Goal: Task Accomplishment & Management: Use online tool/utility

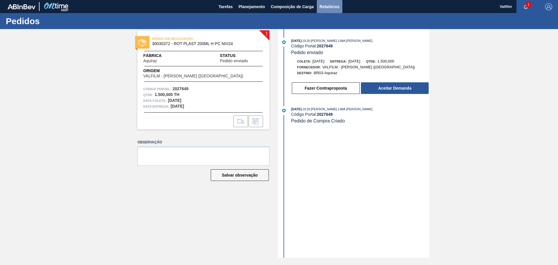
click at [326, 8] on span "Relatórios" at bounding box center [330, 6] width 20 height 7
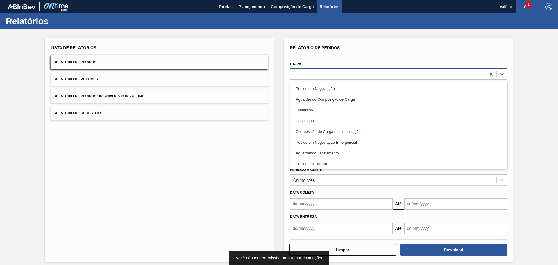
click at [345, 78] on div at bounding box center [389, 74] width 196 height 8
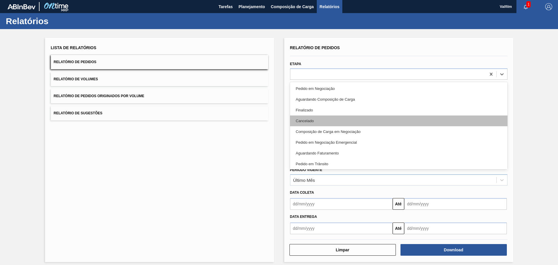
click at [317, 115] on div "Cancelado" at bounding box center [399, 120] width 218 height 11
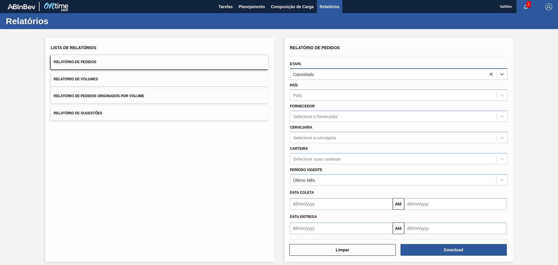
click at [325, 72] on div "Cancelado" at bounding box center [389, 74] width 196 height 8
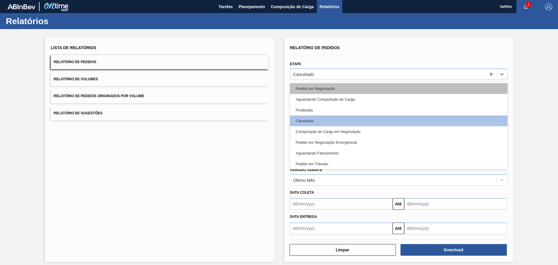
click at [320, 86] on div "Pedido em Negociação" at bounding box center [399, 88] width 218 height 11
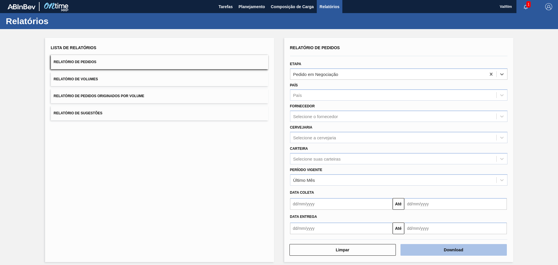
click at [438, 248] on button "Download" at bounding box center [454, 250] width 106 height 12
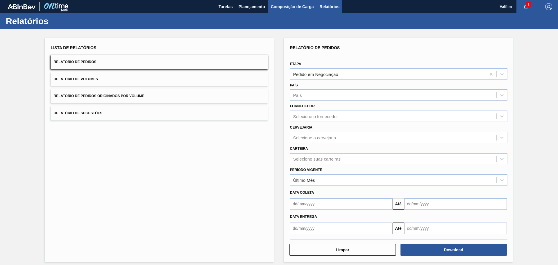
click at [286, 9] on span "Composição de Carga" at bounding box center [292, 6] width 43 height 7
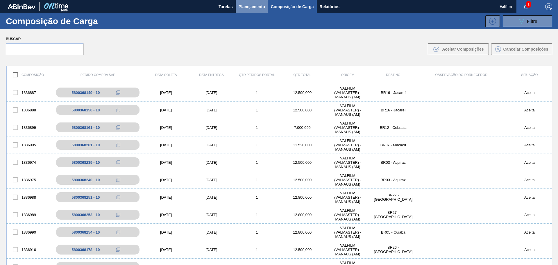
click at [241, 4] on span "Planejamento" at bounding box center [252, 6] width 26 height 7
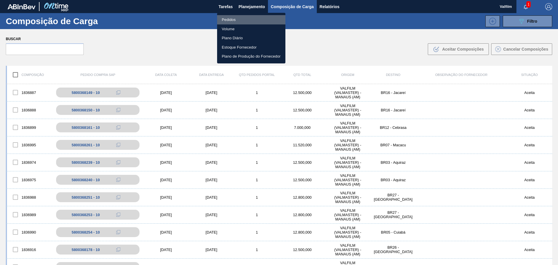
click at [226, 18] on li "Pedidos" at bounding box center [251, 19] width 68 height 9
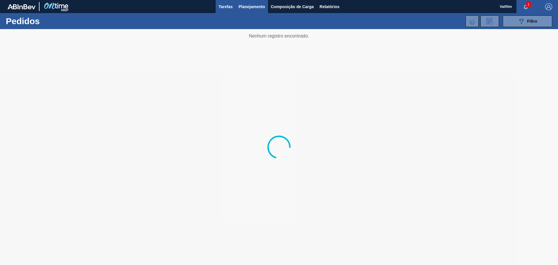
click at [221, 6] on span "Tarefas" at bounding box center [226, 6] width 14 height 7
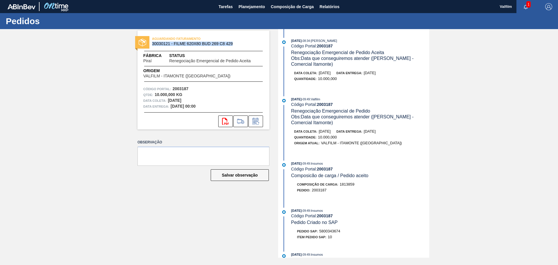
drag, startPoint x: 233, startPoint y: 43, endPoint x: 152, endPoint y: 45, distance: 80.6
click at [152, 45] on span "30030121 - FILME 620X80 BUD 269 C8 429" at bounding box center [205, 44] width 106 height 4
copy span "30030121 - FILME 620X80 BUD 269 C8 429"
click at [327, 5] on span "Relatórios" at bounding box center [330, 6] width 20 height 7
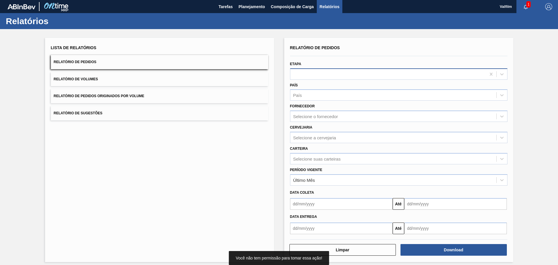
click at [296, 76] on div at bounding box center [389, 74] width 196 height 8
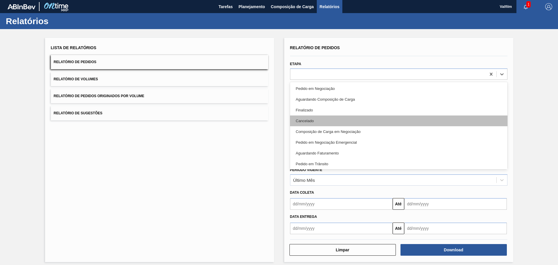
click at [296, 121] on div "Cancelado" at bounding box center [399, 120] width 218 height 11
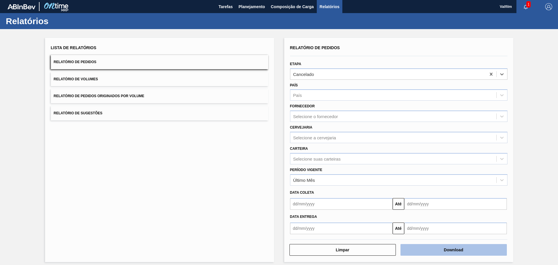
click at [472, 251] on button "Download" at bounding box center [454, 250] width 106 height 12
click at [56, 6] on img at bounding box center [56, 6] width 28 height 13
click at [24, 7] on img at bounding box center [22, 6] width 28 height 5
click at [26, 23] on h1 "Relatórios" at bounding box center [57, 21] width 103 height 7
click at [501, 7] on span "Valfilm" at bounding box center [506, 6] width 12 height 13
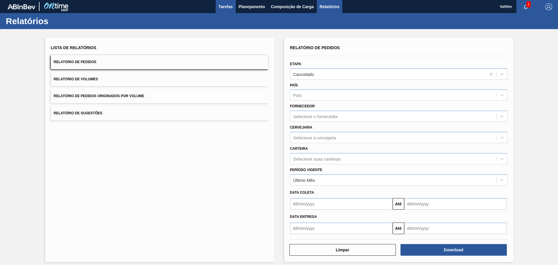
click at [230, 4] on span "Tarefas" at bounding box center [226, 6] width 14 height 7
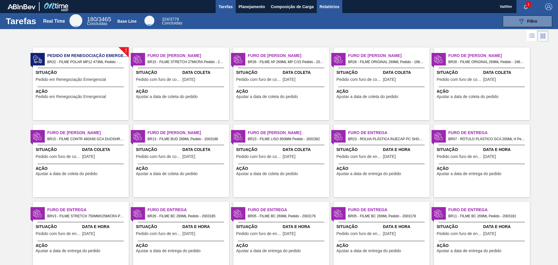
click at [324, 6] on span "Relatórios" at bounding box center [330, 6] width 20 height 7
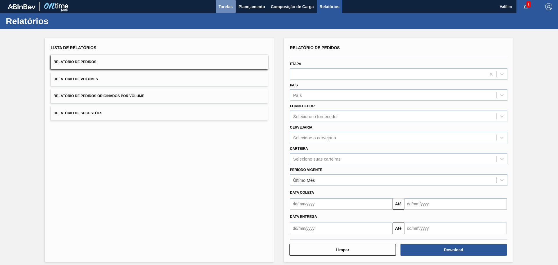
click at [225, 4] on span "Tarefas" at bounding box center [226, 6] width 14 height 7
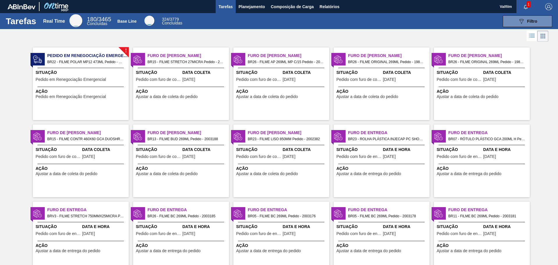
click at [187, 108] on div "Furo de Coleta BR15 - FILME STRETCH 27MICRA Pedido - 2001733 Situação Pedido co…" at bounding box center [181, 83] width 96 height 73
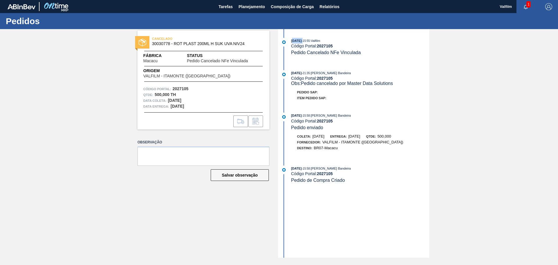
drag, startPoint x: 294, startPoint y: 41, endPoint x: 308, endPoint y: 41, distance: 14.5
click at [308, 41] on div "[DATE] 15:55 : Valfilm" at bounding box center [360, 41] width 138 height 6
click at [323, 59] on div "11/09/2025 - 15:55 : Valfilm Código Portal: 2027105 Pedido Cancelado NFe Vincul…" at bounding box center [355, 50] width 150 height 24
click at [325, 45] on strong "2027105" at bounding box center [325, 46] width 16 height 5
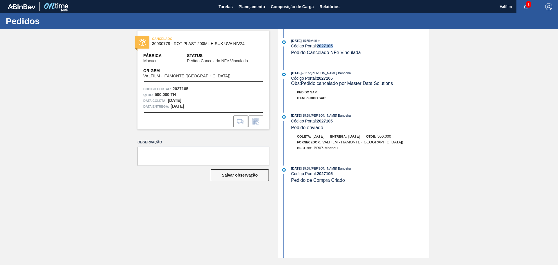
copy strong "2027105"
click at [371, 93] on div "Pedido SAP:" at bounding box center [360, 92] width 138 height 6
click at [369, 149] on div "Destino: BR07-Macacu" at bounding box center [360, 148] width 138 height 6
drag, startPoint x: 321, startPoint y: 175, endPoint x: 340, endPoint y: 174, distance: 19.5
click at [336, 173] on div "Código Portal: 2027105" at bounding box center [360, 173] width 138 height 5
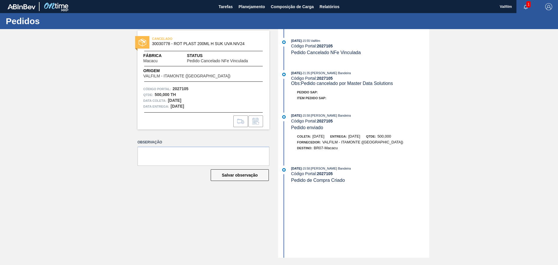
click at [348, 181] on div "09/09/2025 - 15:58 : Leticia Marquesini Bandeira Código Portal: 2027105 Pedido …" at bounding box center [360, 175] width 138 height 18
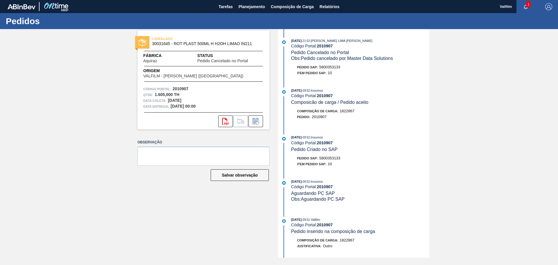
click at [325, 158] on span "5800353133" at bounding box center [330, 158] width 21 height 4
copy span "5800353133"
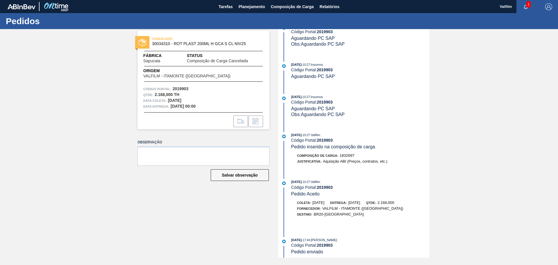
scroll to position [367, 0]
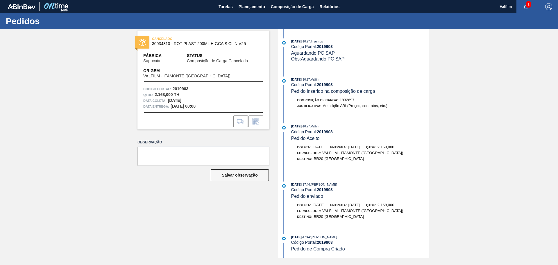
click at [328, 190] on strong "2019903" at bounding box center [325, 189] width 16 height 5
copy strong "2019903"
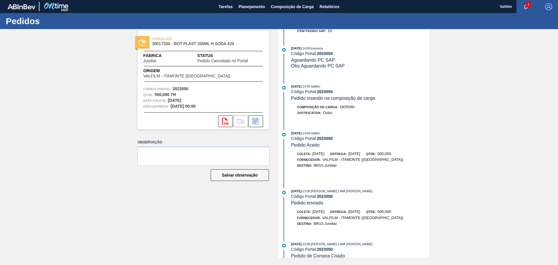
scroll to position [140, 0]
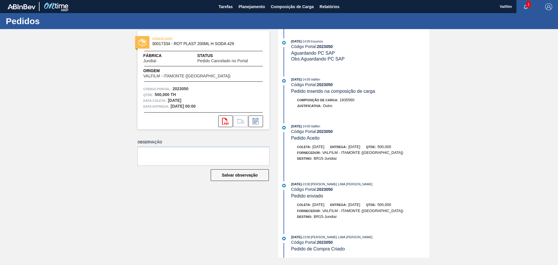
click at [329, 132] on strong "2023050" at bounding box center [325, 131] width 16 height 5
copy strong "2023050"
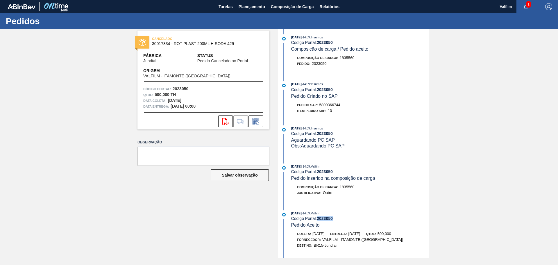
scroll to position [0, 0]
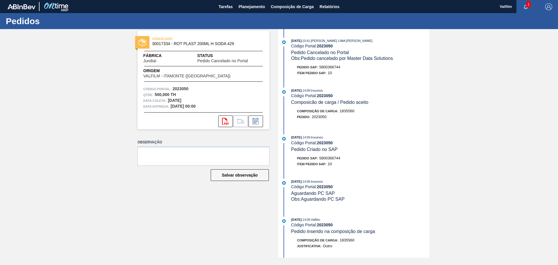
click at [330, 67] on span "5800366744" at bounding box center [330, 67] width 21 height 4
copy span "5800366744"
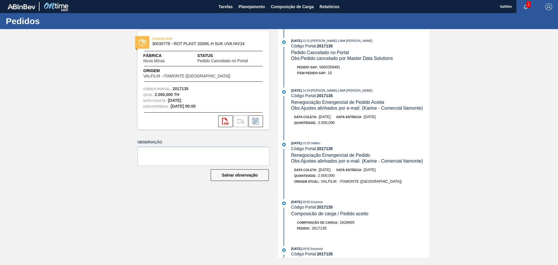
click at [329, 66] on span "5800359491" at bounding box center [330, 67] width 21 height 4
copy span "5800359491"
click at [328, 45] on strong "2017135" at bounding box center [325, 46] width 16 height 5
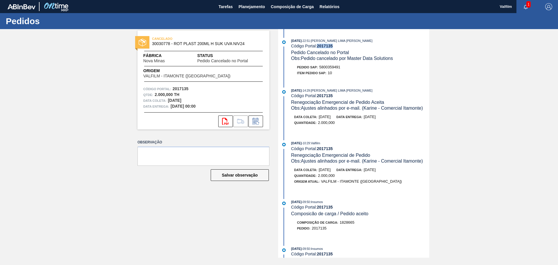
copy strong "2017135"
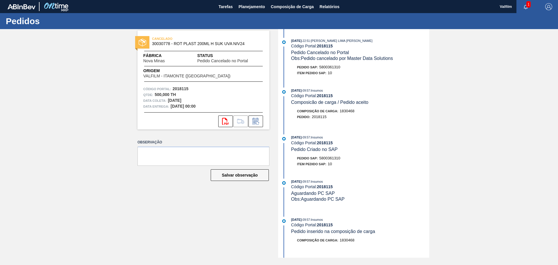
click at [327, 66] on span "5800361310" at bounding box center [330, 67] width 21 height 4
copy span "5800361310"
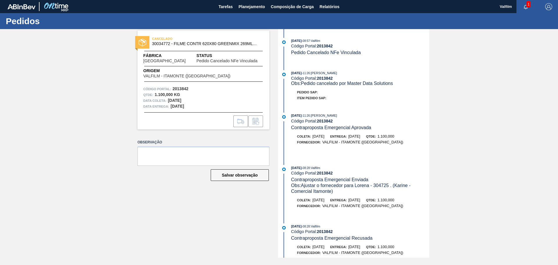
click at [321, 121] on strong "2013842" at bounding box center [325, 121] width 16 height 5
copy strong "2013842"
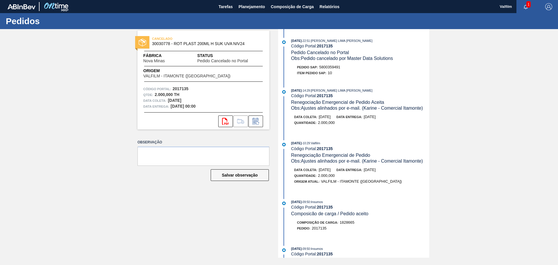
click at [330, 69] on div "Pedido SAP: 5800359491" at bounding box center [318, 67] width 43 height 6
click at [330, 68] on span "5800359491" at bounding box center [330, 67] width 21 height 4
copy span "5800359491"
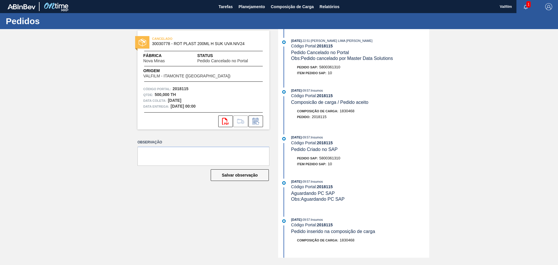
click at [332, 65] on div "Pedido SAP: 5800361310" at bounding box center [318, 67] width 43 height 6
copy span "5800361310"
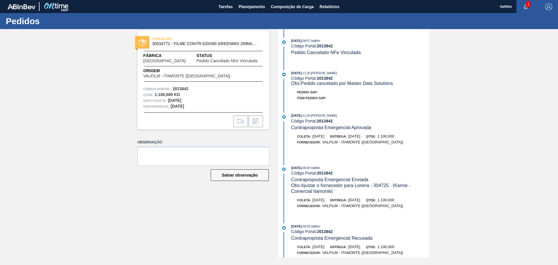
click at [325, 79] on strong "2013842" at bounding box center [325, 78] width 16 height 5
copy strong "2013842"
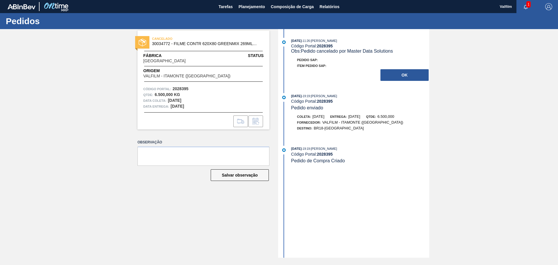
click at [325, 101] on strong "2028395" at bounding box center [325, 101] width 16 height 5
copy strong "2028395"
click at [404, 75] on button "OK" at bounding box center [405, 75] width 48 height 12
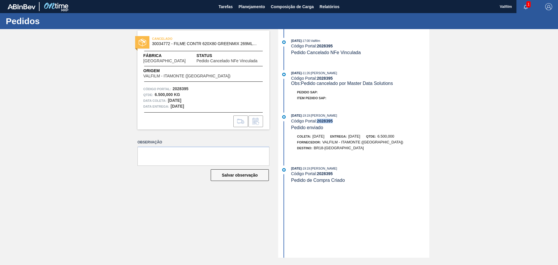
click at [323, 120] on strong "2028395" at bounding box center [325, 121] width 16 height 5
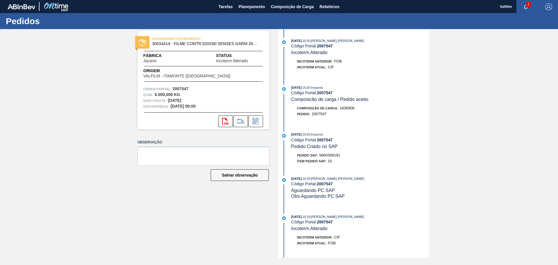
click at [327, 155] on span "5800369191" at bounding box center [330, 155] width 21 height 4
copy span "5800369191"
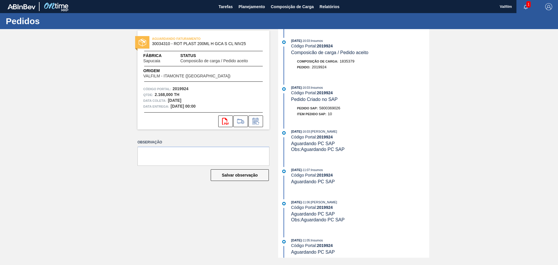
click at [330, 107] on span "5800369026" at bounding box center [330, 108] width 21 height 4
copy span "5800369026"
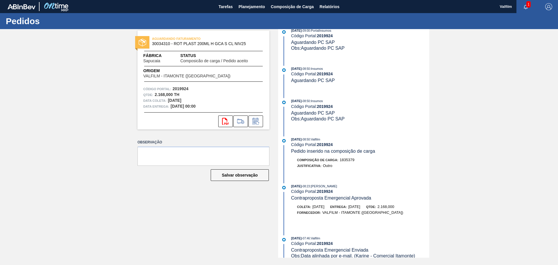
scroll to position [407, 0]
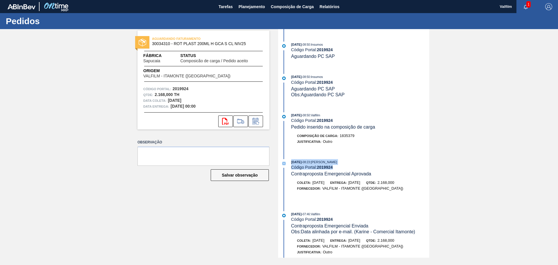
drag, startPoint x: 430, startPoint y: 165, endPoint x: 430, endPoint y: 148, distance: 16.9
click at [430, 148] on div "AGUARDANDO FATURAMENTO 30034310 - ROT PLAST 200ML H GCA S CL NIV25 Fábrica Sapu…" at bounding box center [279, 143] width 558 height 229
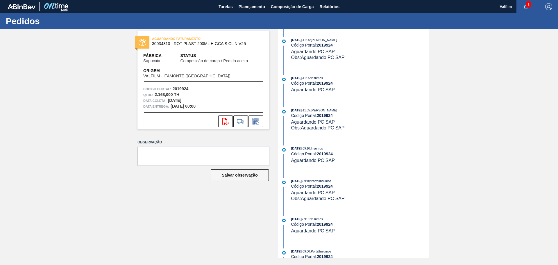
scroll to position [0, 0]
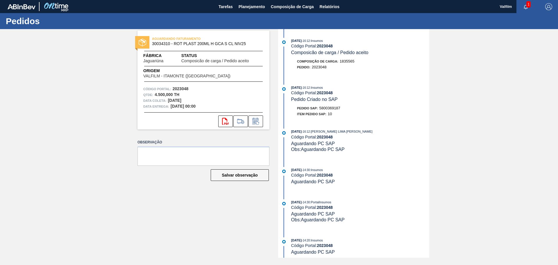
click at [332, 106] on span "5800369187" at bounding box center [330, 108] width 21 height 4
copy span "5800369187"
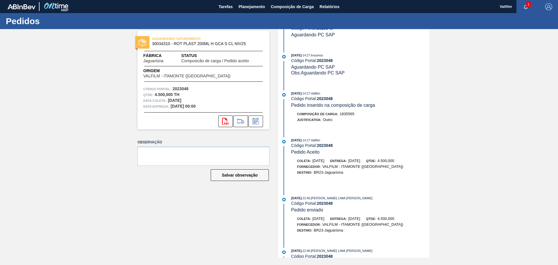
scroll to position [291, 0]
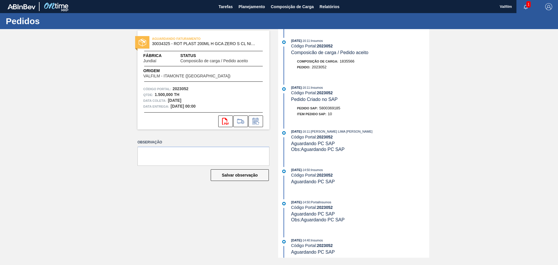
click at [335, 106] on span "5800369185" at bounding box center [330, 108] width 21 height 4
copy span "5800369185"
click at [337, 106] on span "5800369186" at bounding box center [330, 108] width 21 height 4
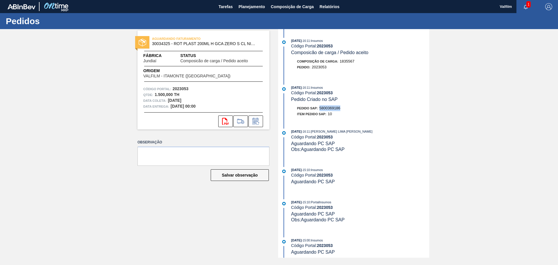
copy span "5800369186"
click at [333, 108] on span "5800369188" at bounding box center [330, 108] width 21 height 4
copy span "5800369188"
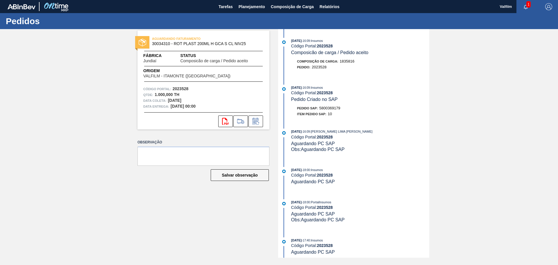
click at [334, 106] on span "5800369179" at bounding box center [330, 108] width 21 height 4
copy span "5800369179"
click at [332, 107] on span "5800369182" at bounding box center [330, 108] width 21 height 4
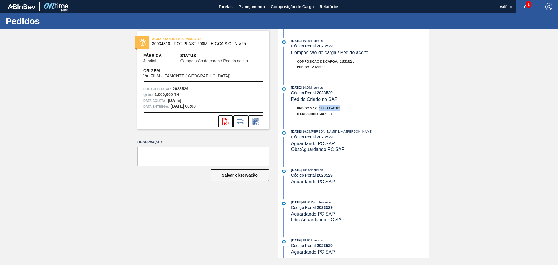
copy span "5800369182"
click at [331, 108] on span "5800369180" at bounding box center [330, 108] width 21 height 4
copy span "5800369180"
click at [332, 108] on span "5800369181" at bounding box center [330, 108] width 21 height 4
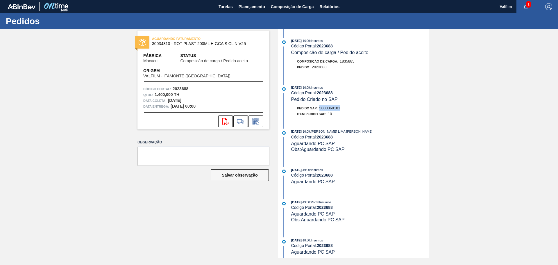
click at [332, 108] on span "5800369181" at bounding box center [330, 108] width 21 height 4
copy span "5800369181"
click at [335, 106] on span "5800369045" at bounding box center [330, 108] width 21 height 4
copy span "5800369045"
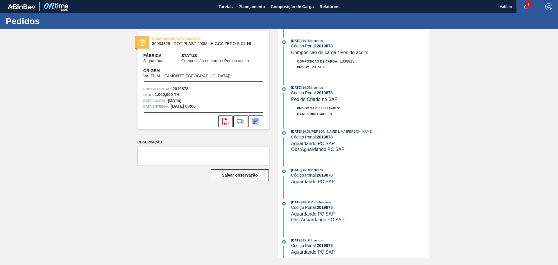
click at [332, 109] on span "5800369078" at bounding box center [330, 108] width 21 height 4
copy span "5800369078"
click at [335, 106] on span "5800369178" at bounding box center [330, 108] width 21 height 4
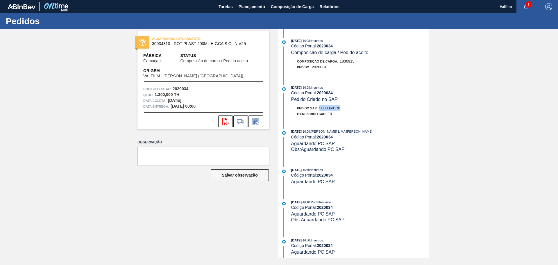
copy span "5800369178"
click at [334, 107] on span "5800369174" at bounding box center [330, 108] width 21 height 4
copy span "5800369174"
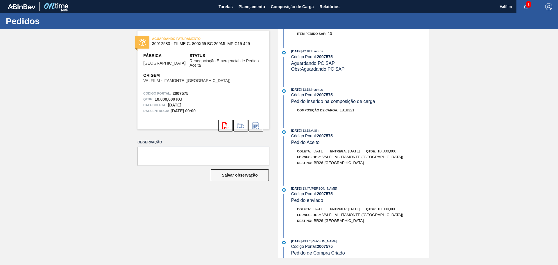
scroll to position [319, 0]
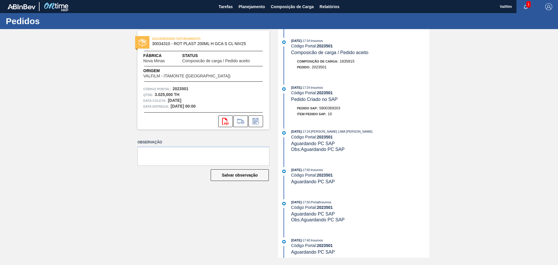
click at [334, 106] on span "5800369203" at bounding box center [330, 108] width 21 height 4
copy span "5800369203"
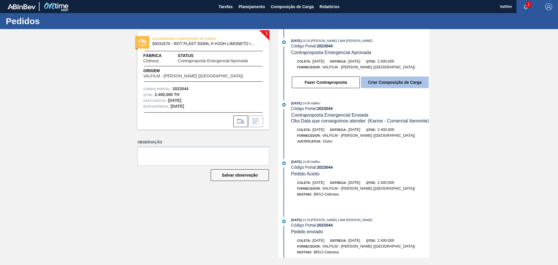
click at [383, 85] on button "Criar Composição de Carga" at bounding box center [395, 83] width 68 height 12
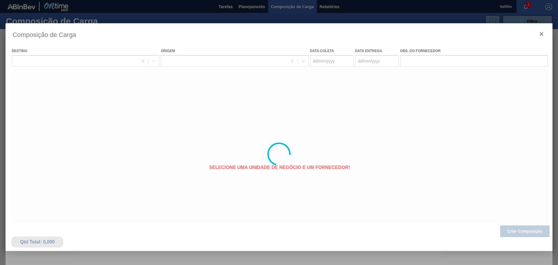
type coleta "04/10/2025"
type entrega "06/10/2025"
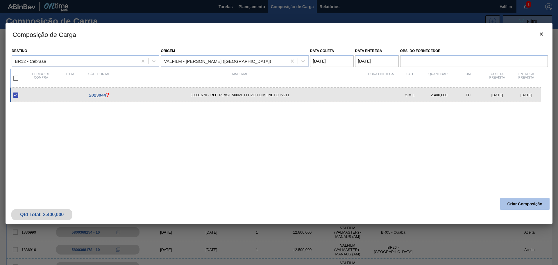
click at [511, 204] on button "Criar Composição" at bounding box center [525, 204] width 49 height 12
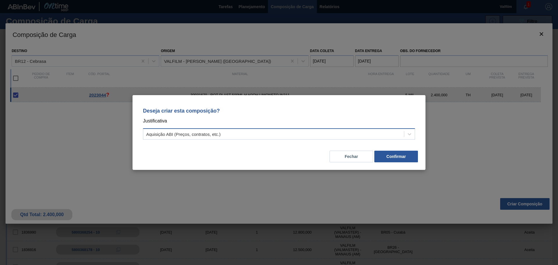
click at [248, 135] on div "Aquisição ABI (Preços, contratos, etc.)" at bounding box center [273, 134] width 261 height 8
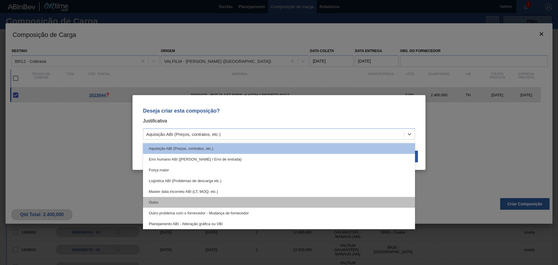
click at [169, 199] on div "Outro" at bounding box center [279, 202] width 272 height 11
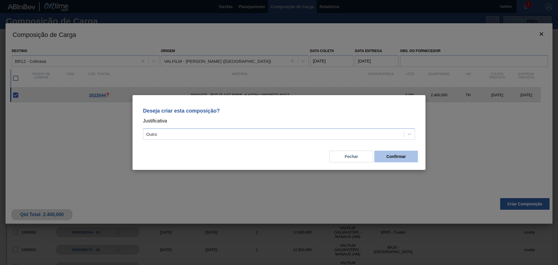
click at [393, 160] on button "Confirmar" at bounding box center [397, 157] width 44 height 12
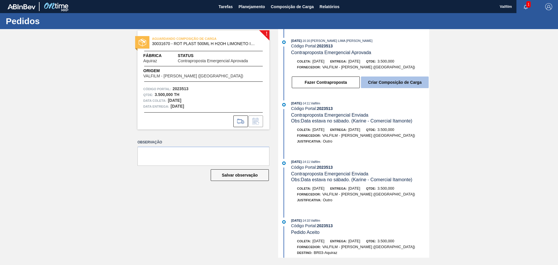
click at [371, 85] on button "Criar Composição de Carga" at bounding box center [395, 83] width 68 height 12
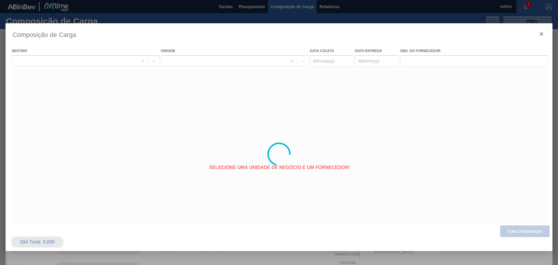
type coleta "[DATE]"
type entrega "[DATE]"
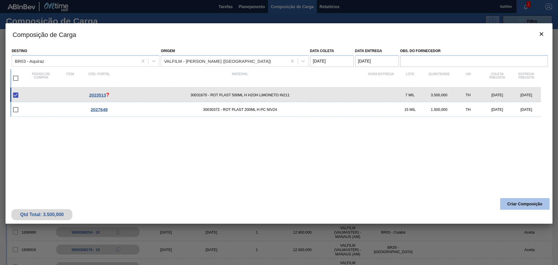
click at [523, 204] on button "Criar Composição" at bounding box center [525, 204] width 49 height 12
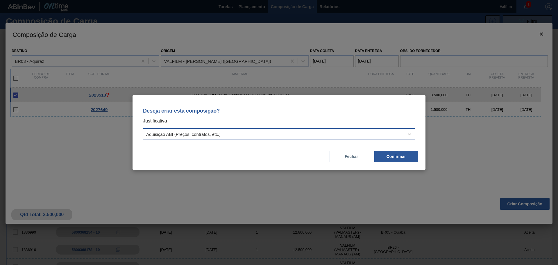
click at [191, 134] on div "Aquisição ABI (Preços, contratos, etc.)" at bounding box center [183, 134] width 74 height 5
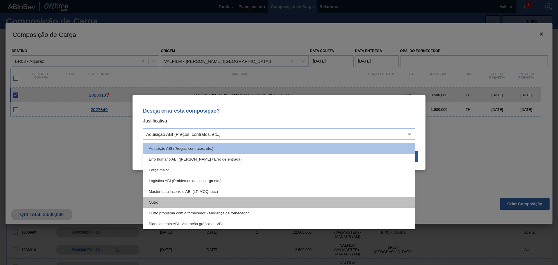
click at [162, 201] on div "Outro" at bounding box center [279, 202] width 272 height 11
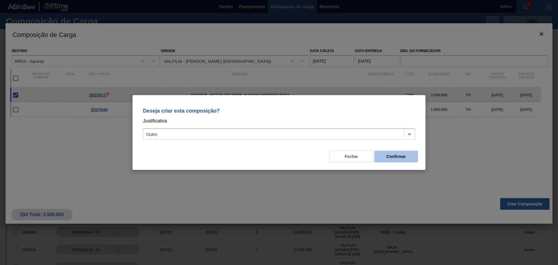
click at [388, 156] on button "Confirmar" at bounding box center [397, 157] width 44 height 12
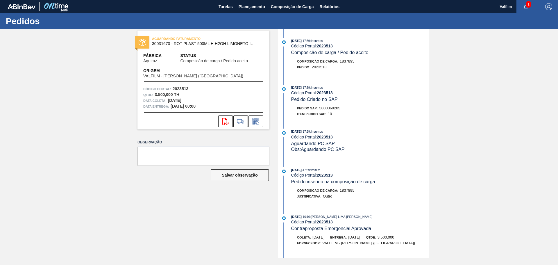
click at [334, 108] on span "5800369205" at bounding box center [330, 108] width 21 height 4
copy span "5800369205"
click at [328, 108] on span "5800369204" at bounding box center [330, 108] width 21 height 4
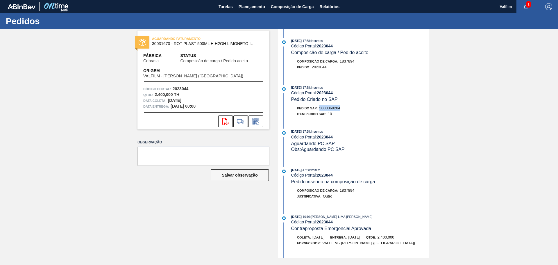
click at [328, 108] on span "5800369204" at bounding box center [330, 108] width 21 height 4
copy span "5800369204"
